Goal: Check status

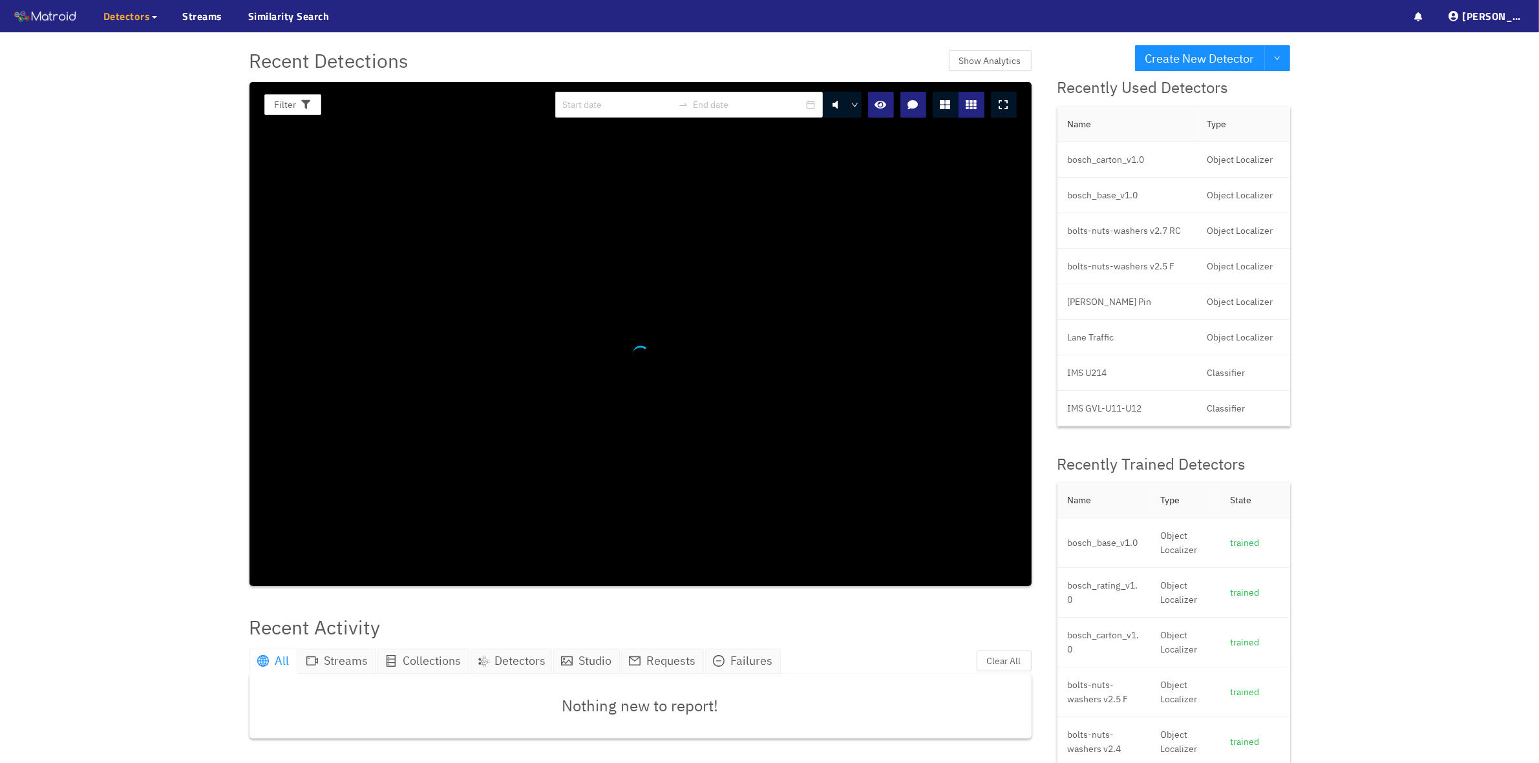
drag, startPoint x: 573, startPoint y: 29, endPoint x: 132, endPoint y: 21, distance: 440.2
click at [132, 21] on span "Detectors" at bounding box center [126, 16] width 47 height 16
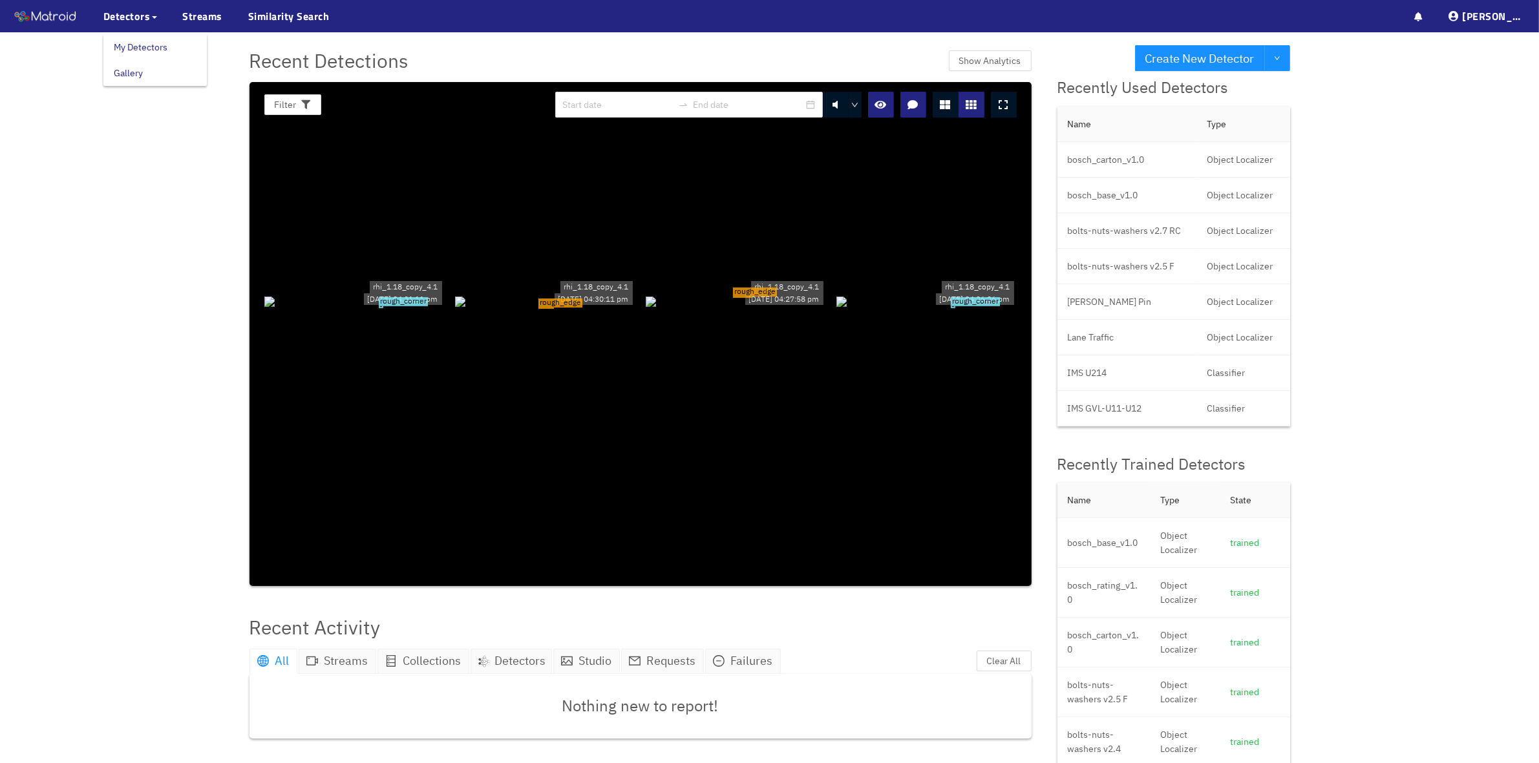
click at [129, 47] on link "My Detectors" at bounding box center [141, 47] width 54 height 26
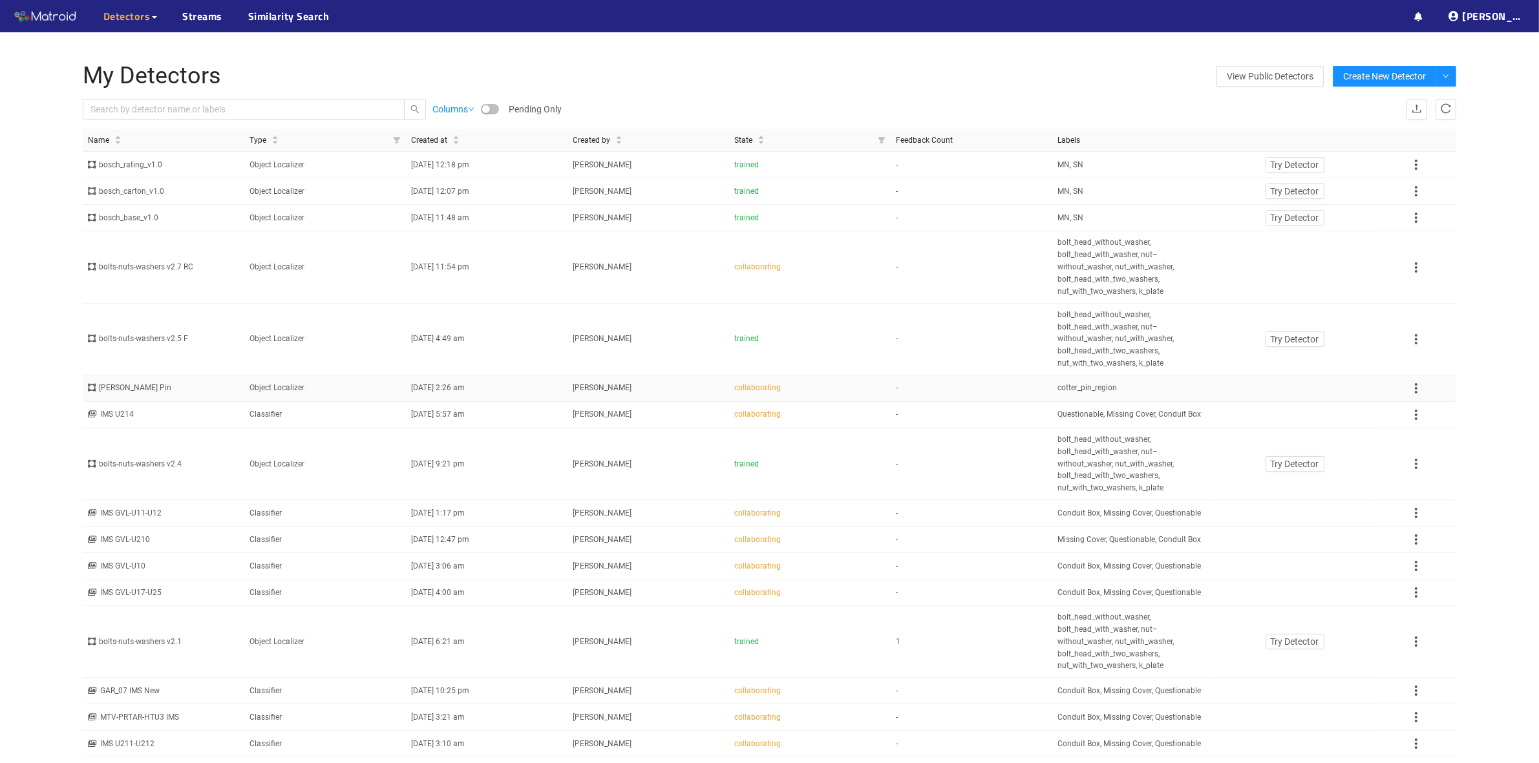
drag, startPoint x: 156, startPoint y: 0, endPoint x: 554, endPoint y: 391, distance: 558.0
click at [554, 391] on td "08/13/2025 2:26 am" at bounding box center [487, 388] width 162 height 26
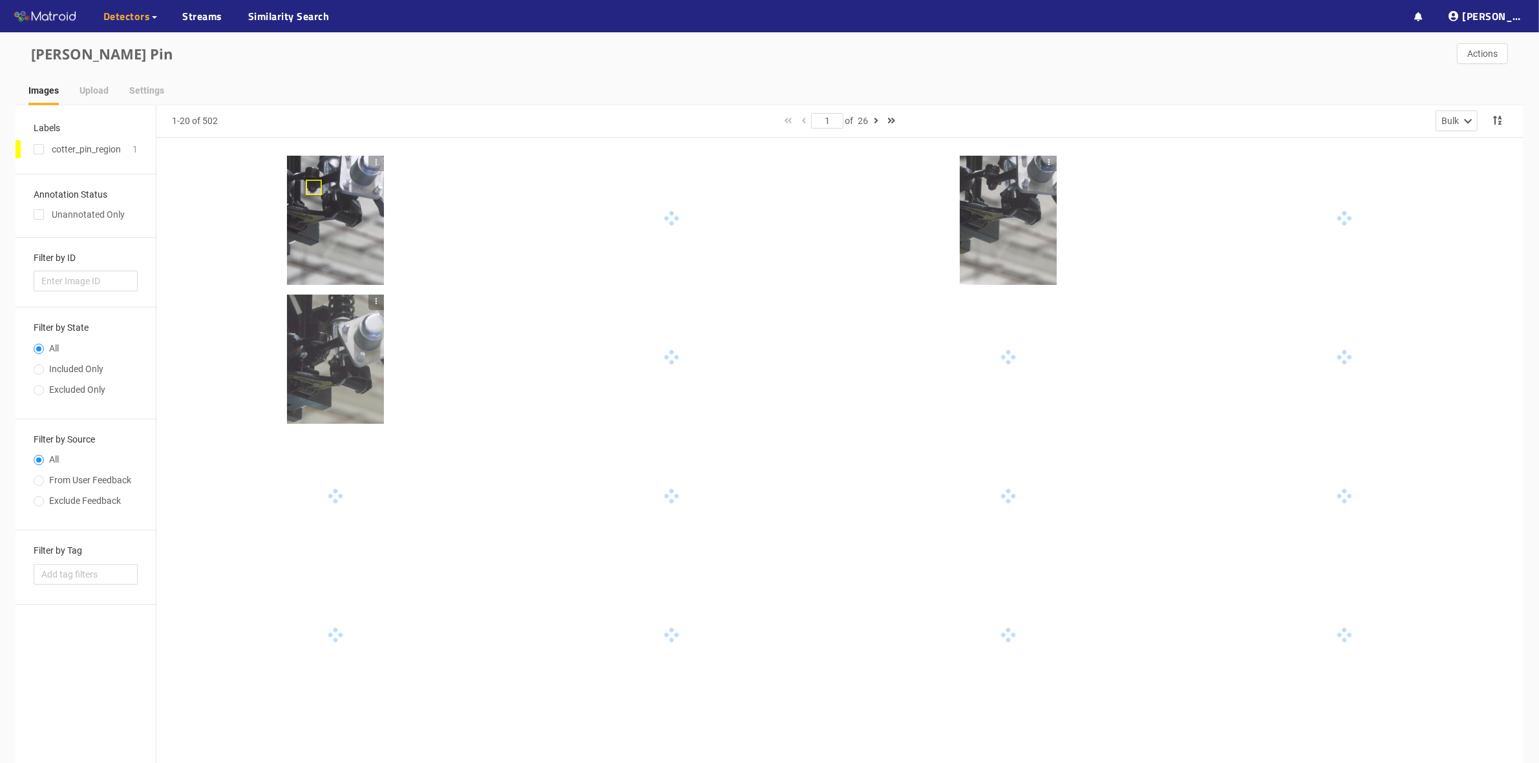
click at [326, 247] on div at bounding box center [335, 220] width 97 height 129
